Goal: Task Accomplishment & Management: Complete application form

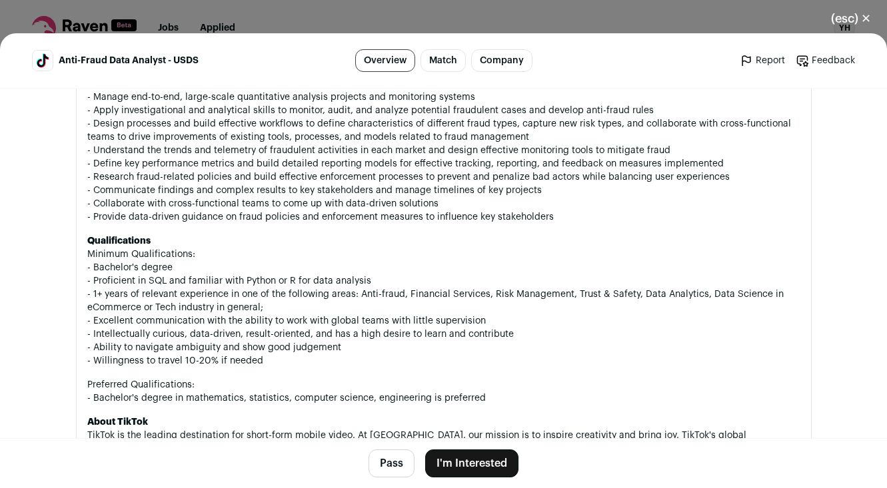
scroll to position [481, 0]
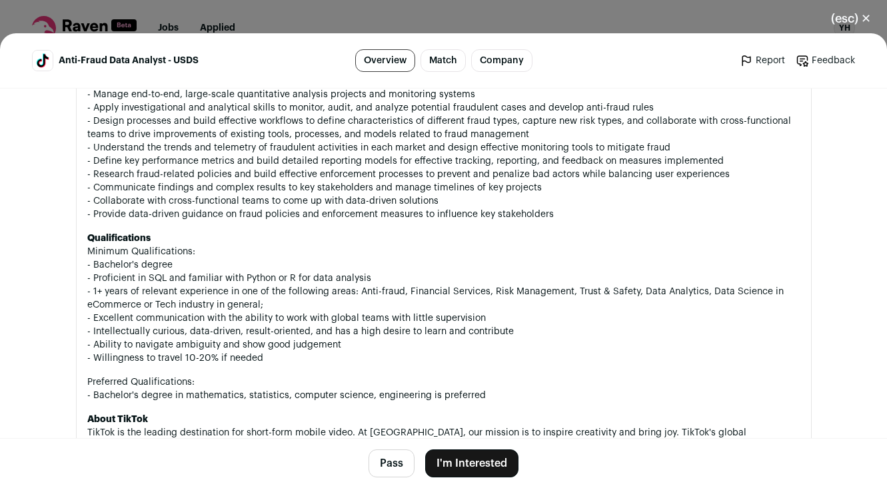
click at [473, 452] on button "I'm Interested" at bounding box center [471, 464] width 93 height 28
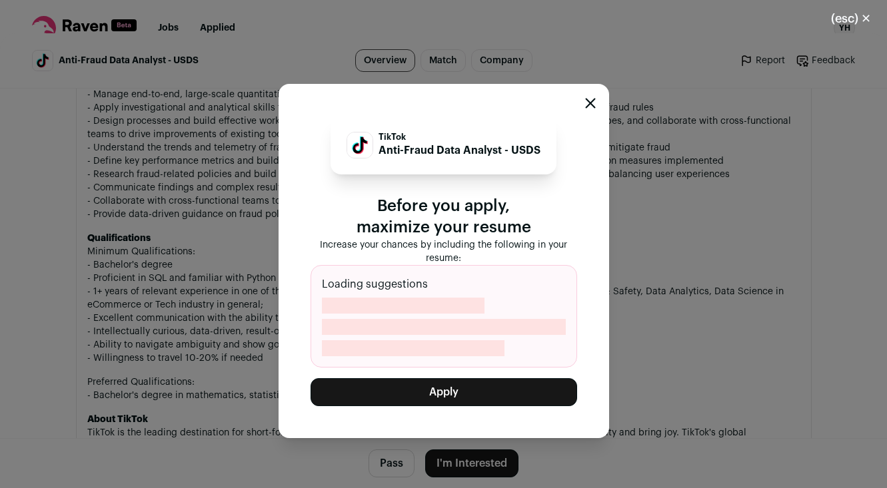
click at [458, 391] on button "Apply" at bounding box center [443, 392] width 266 height 28
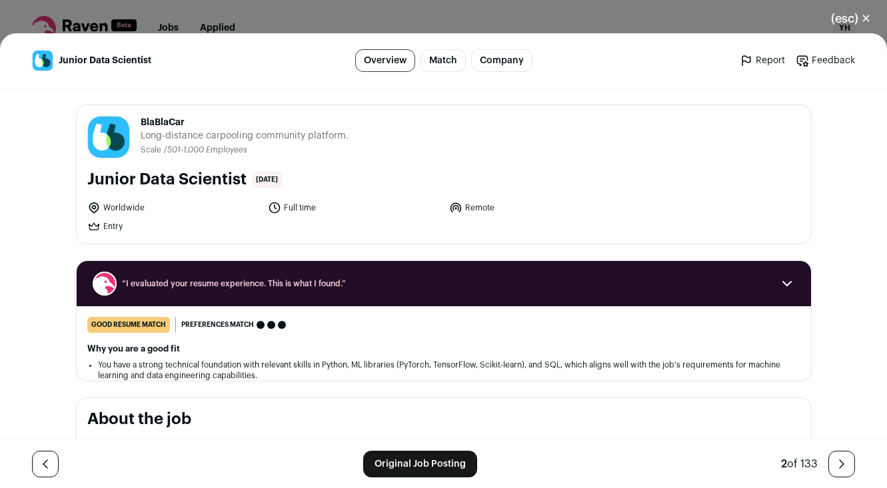
click at [393, 469] on link "Original Job Posting" at bounding box center [420, 464] width 114 height 27
click at [561, 191] on div "BlaBlaCar [DOMAIN_NAME] Public / Private Private Valuation $2B Company size 501…" at bounding box center [444, 174] width 734 height 139
